Goal: Transaction & Acquisition: Purchase product/service

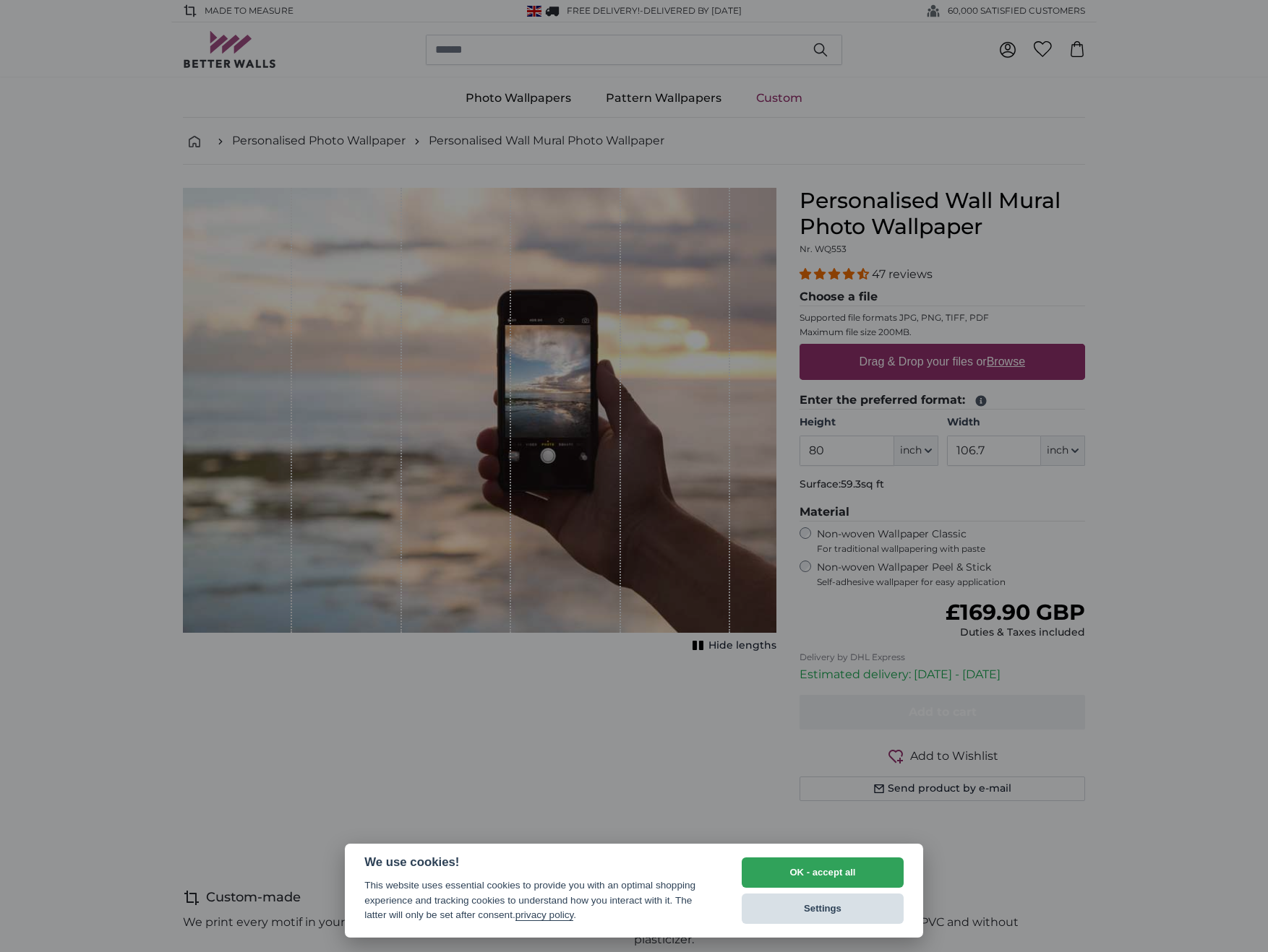
click at [801, 905] on button "Settings" at bounding box center [823, 909] width 162 height 30
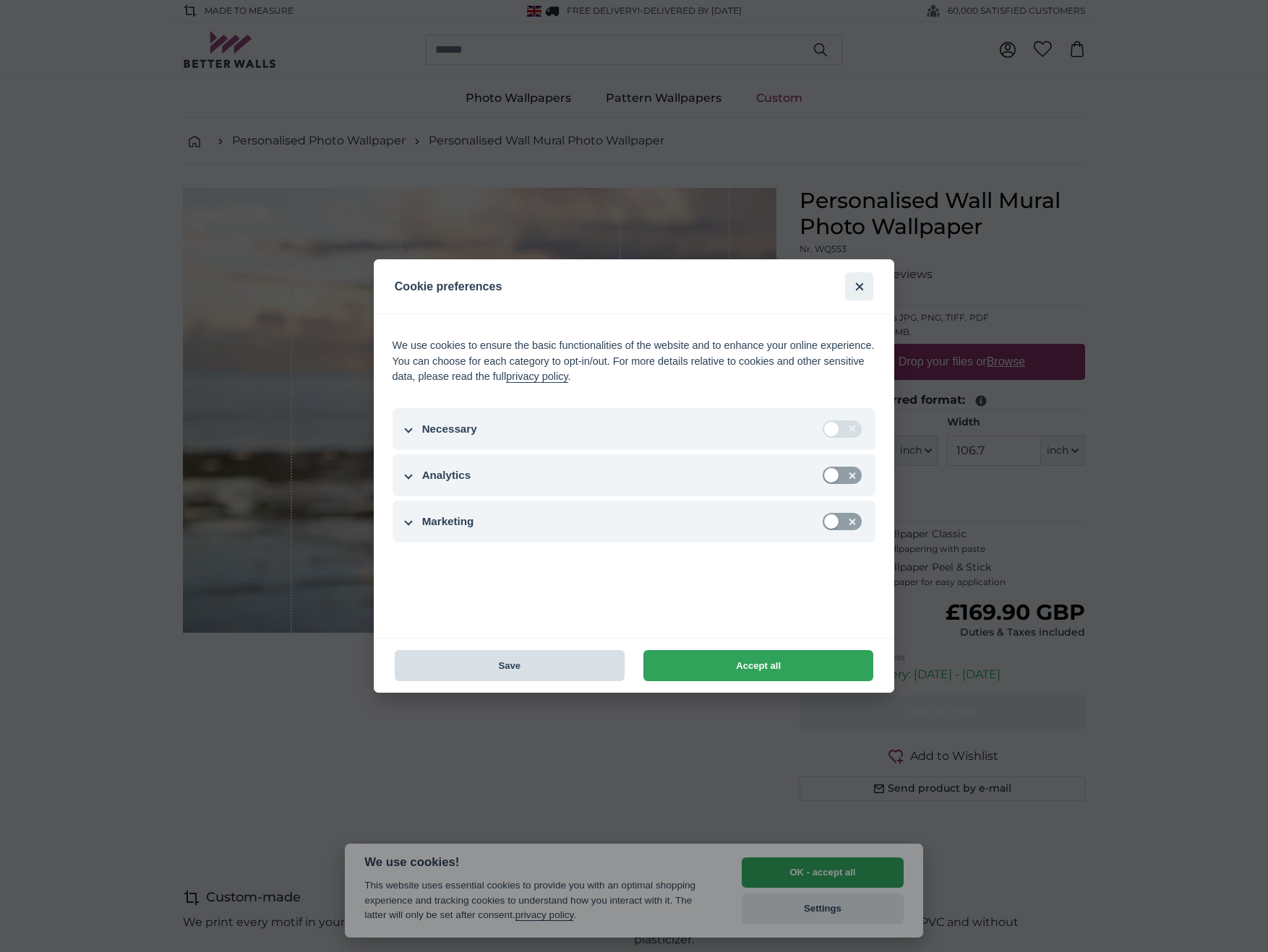
click at [536, 668] on button "Save" at bounding box center [509, 666] width 230 height 31
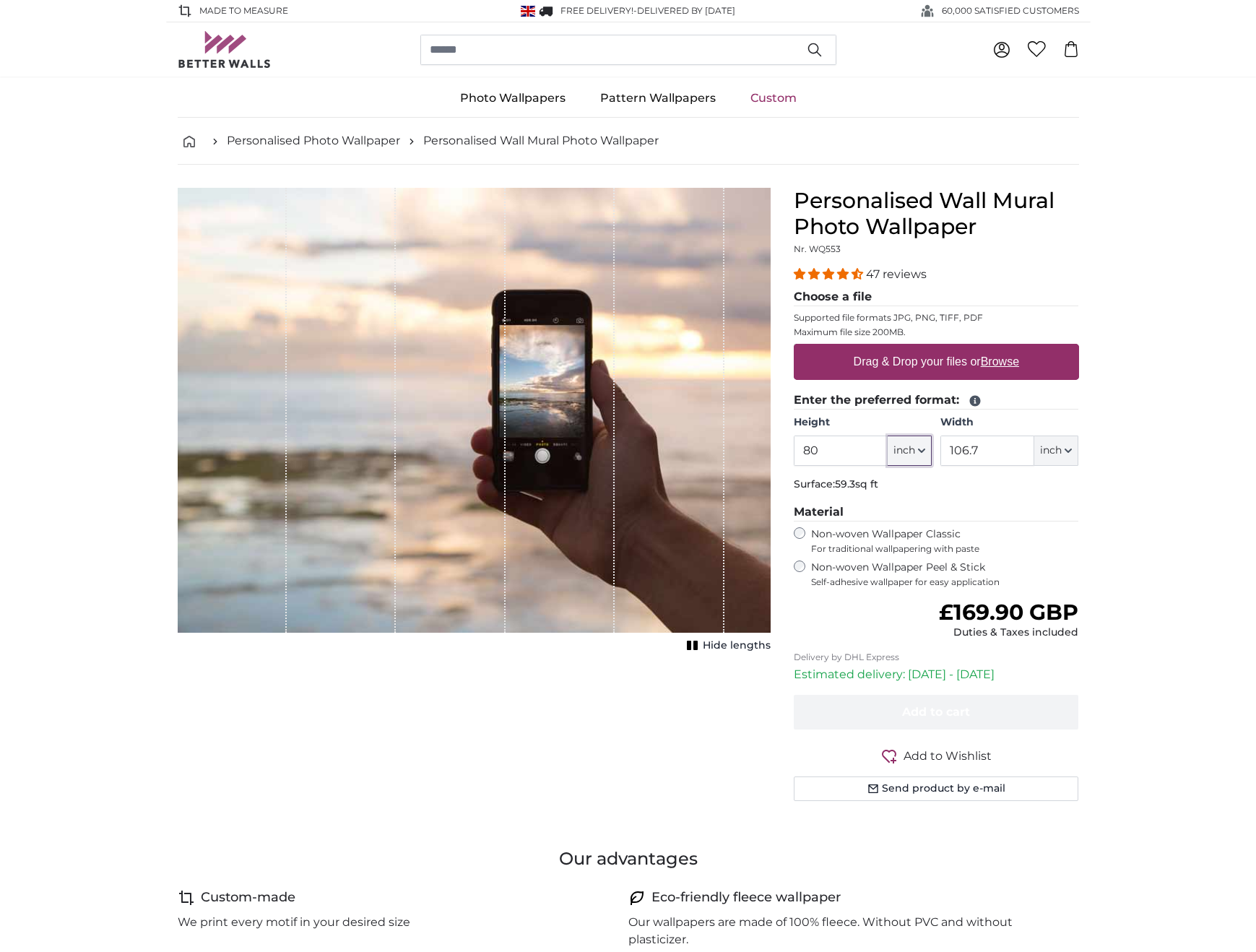
click at [900, 447] on span "inch" at bounding box center [904, 451] width 21 height 15
click at [1085, 520] on div "Personalised Wall Mural Photo Wallpaper Nr. WQ553 47 reviews Choose a file Supp…" at bounding box center [936, 512] width 309 height 648
click at [975, 447] on input "106.7" at bounding box center [987, 450] width 94 height 30
drag, startPoint x: 994, startPoint y: 452, endPoint x: 1064, endPoint y: 455, distance: 70.1
click at [994, 452] on input "106.7" at bounding box center [987, 450] width 94 height 30
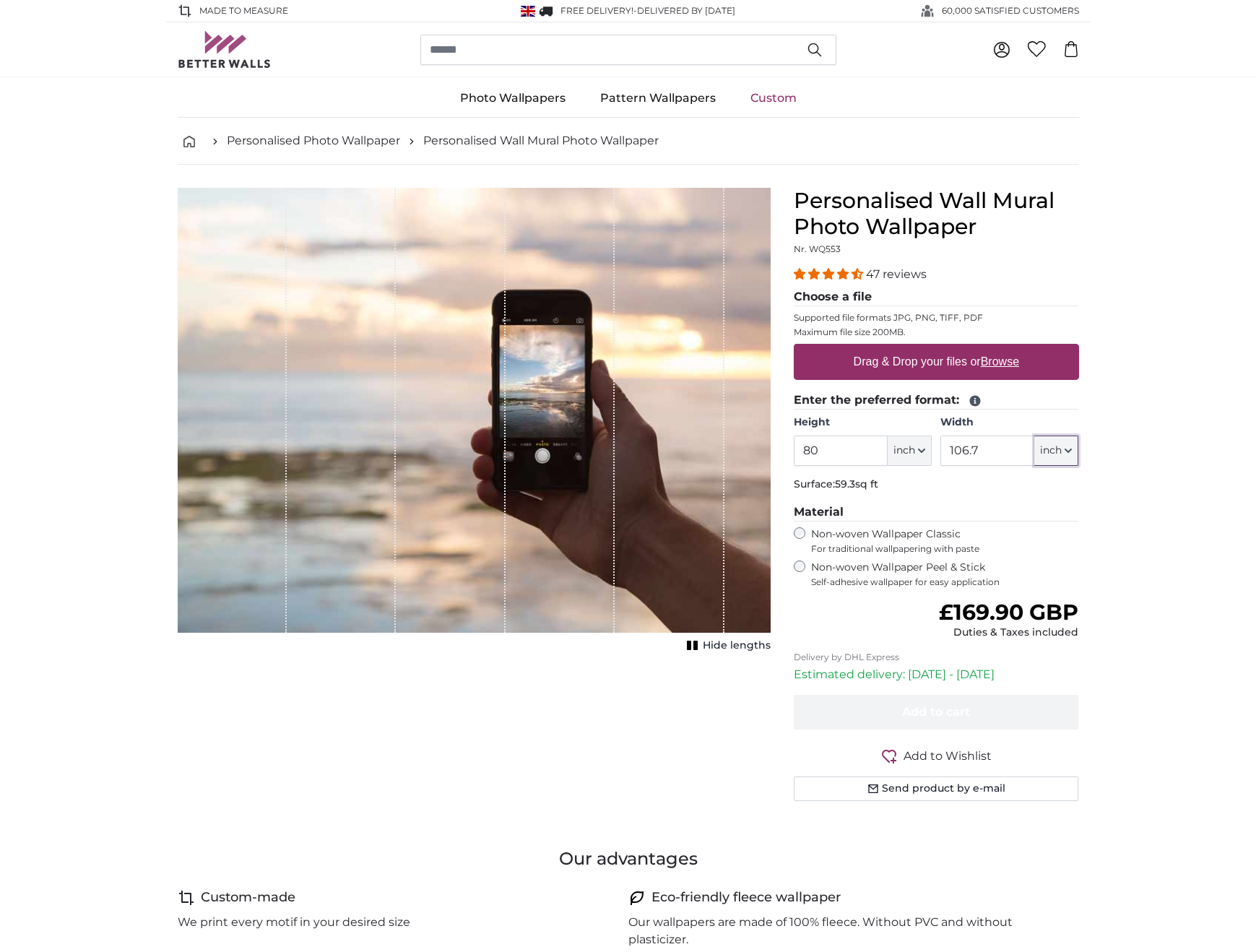
click at [1061, 456] on span "inch" at bounding box center [1050, 451] width 21 height 15
